Goal: Entertainment & Leisure: Consume media (video, audio)

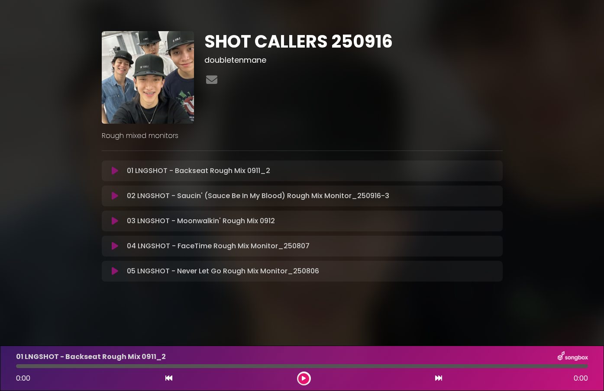
click at [113, 225] on icon at bounding box center [115, 221] width 6 height 9
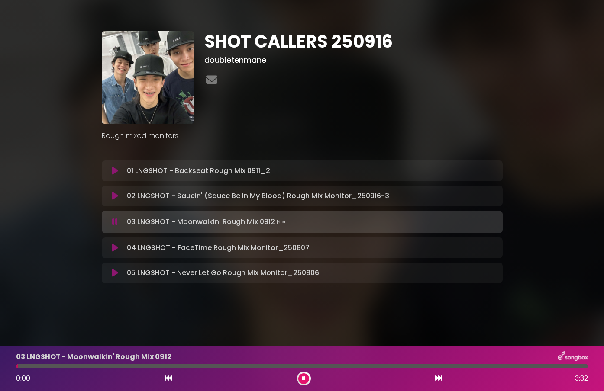
click at [27, 368] on div "03 LNGSHOT - Moonwalkin' Rough Mix 0912 0:00 3:32" at bounding box center [302, 368] width 582 height 34
click at [305, 380] on icon at bounding box center [303, 378] width 3 height 5
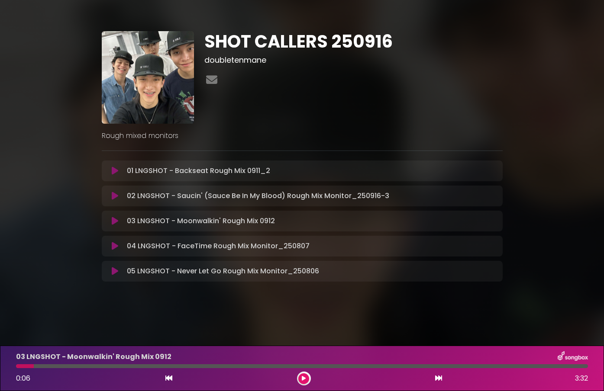
click at [18, 367] on div at bounding box center [25, 366] width 18 height 4
click at [13, 369] on div "03 LNGSHOT - Moonwalkin' Rough Mix 0912 0:06 3:32" at bounding box center [302, 368] width 582 height 34
click at [9, 370] on div "03 LNGSHOT - Moonwalkin' Rough Mix 0912 0:06 3:32" at bounding box center [302, 368] width 604 height 45
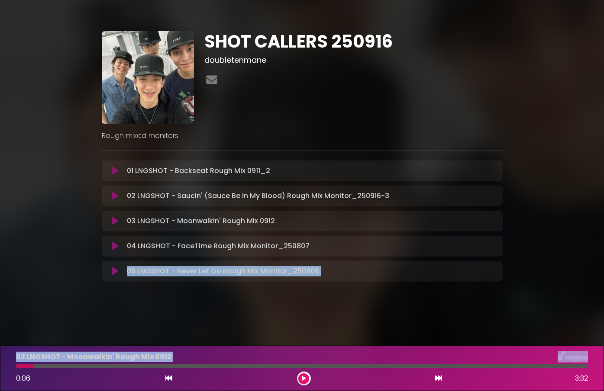
drag, startPoint x: 33, startPoint y: 369, endPoint x: 3, endPoint y: 367, distance: 30.4
click at [0, 370] on html "× SHOT CALLERS 250916 doubletenmane" at bounding box center [302, 195] width 604 height 391
click at [113, 196] on icon at bounding box center [115, 196] width 6 height 9
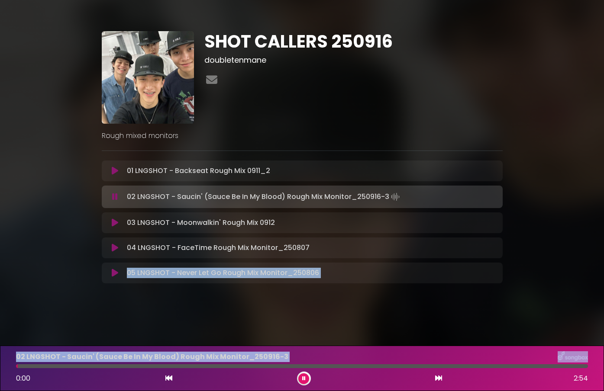
click at [113, 222] on icon at bounding box center [115, 223] width 6 height 9
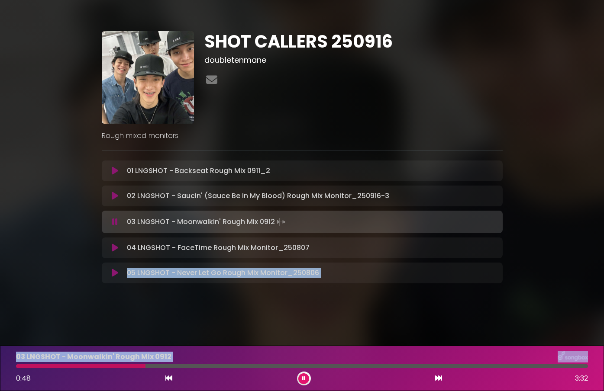
click at [306, 380] on button at bounding box center [303, 378] width 11 height 11
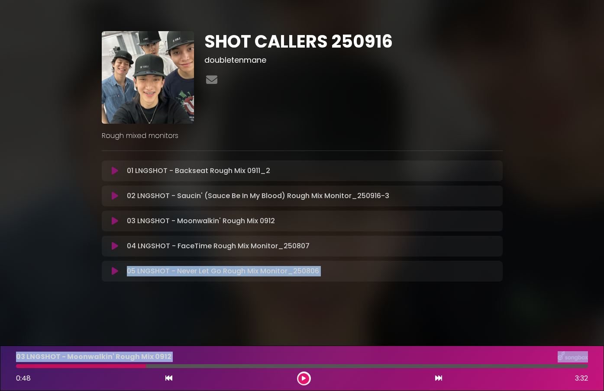
click at [298, 373] on button at bounding box center [303, 378] width 11 height 11
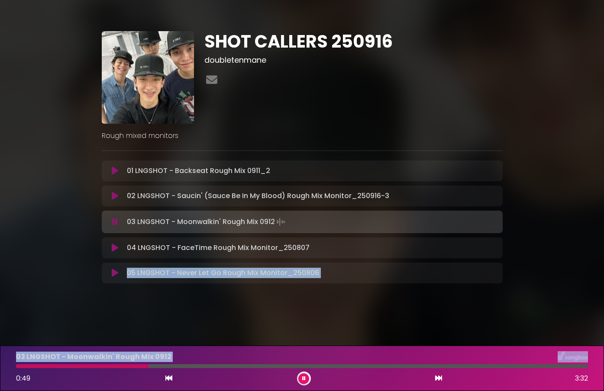
click at [298, 373] on button at bounding box center [303, 378] width 11 height 11
